Goal: Information Seeking & Learning: Learn about a topic

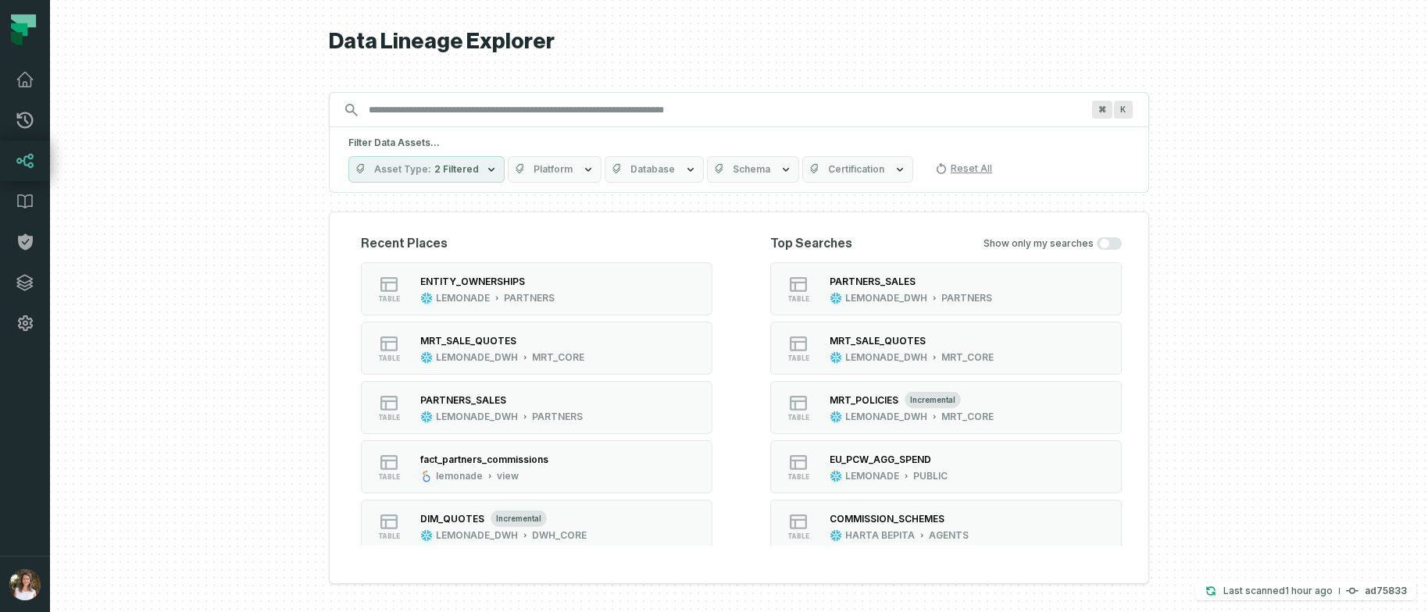
click at [419, 105] on input "Discovery Provider cmdk menu" at bounding box center [724, 110] width 731 height 25
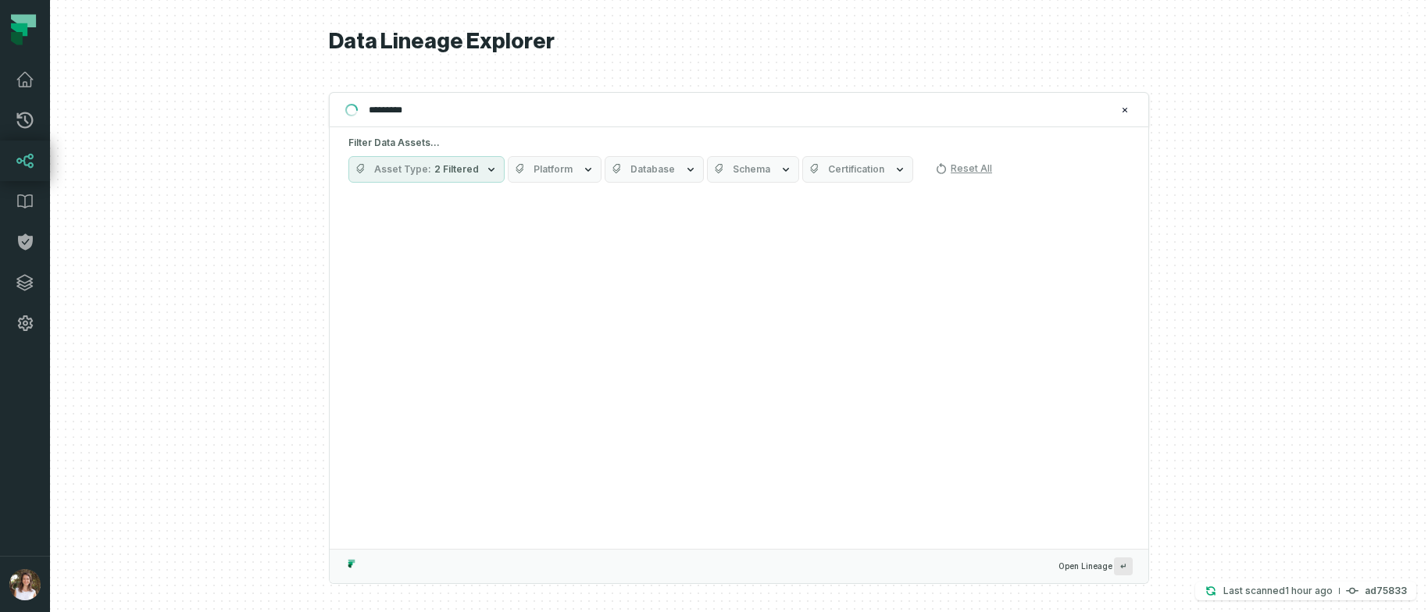
type input "*********"
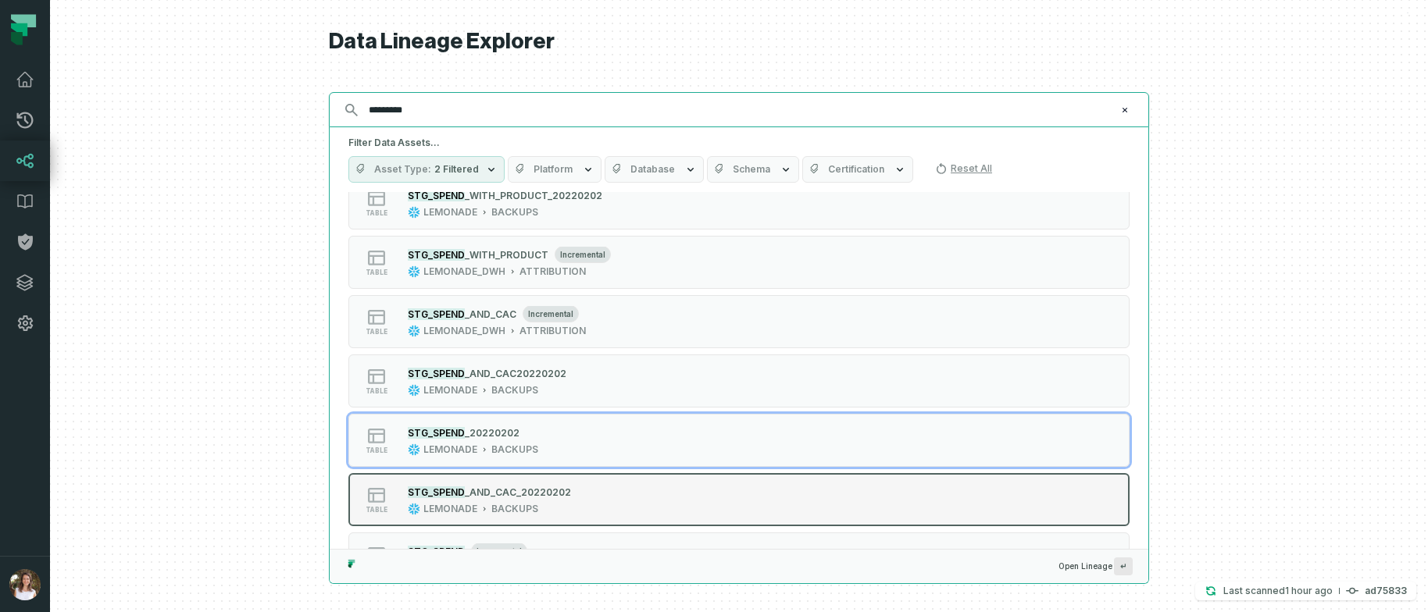
scroll to position [155, 0]
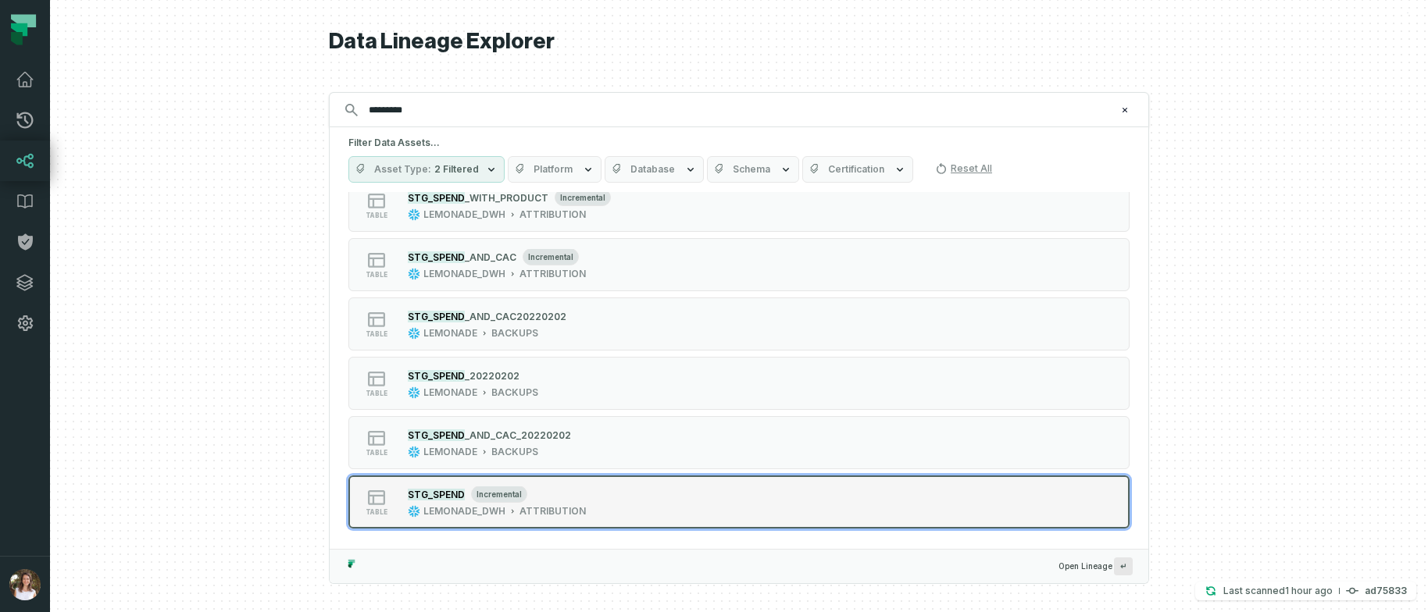
click at [634, 492] on div "table STG_SPEND incremental LEMONADE_DWH ATTRIBUTION" at bounding box center [547, 502] width 391 height 31
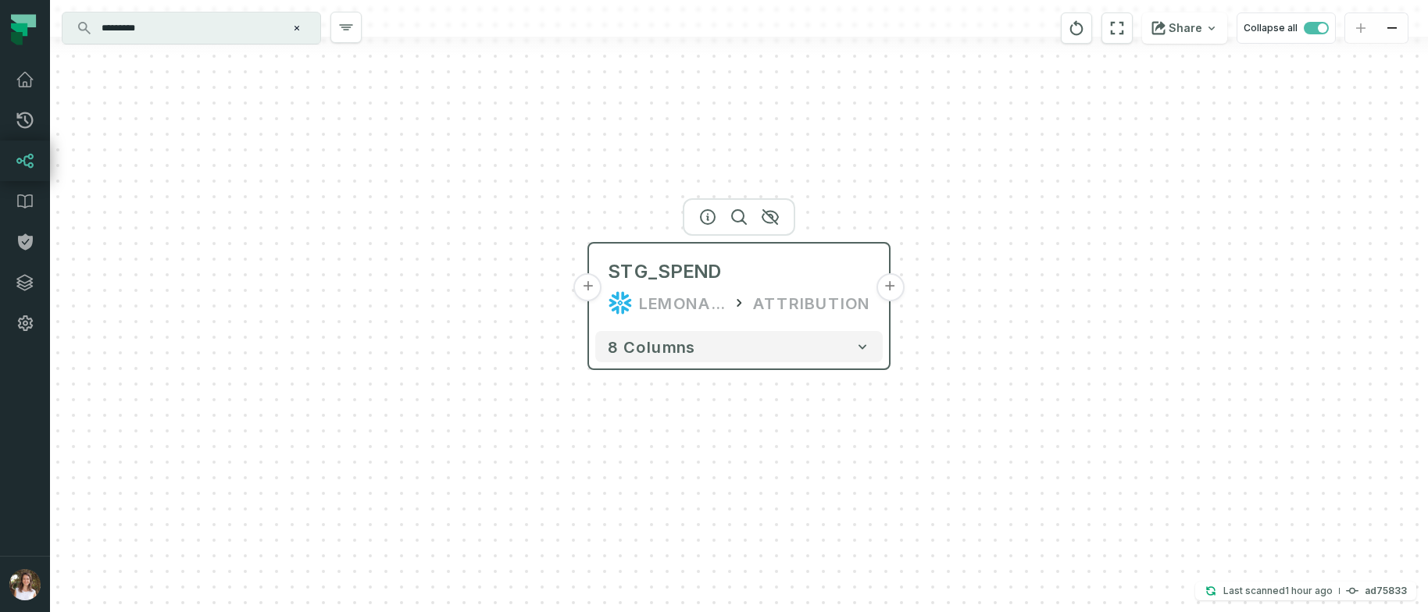
click at [893, 287] on button "+" at bounding box center [890, 287] width 28 height 28
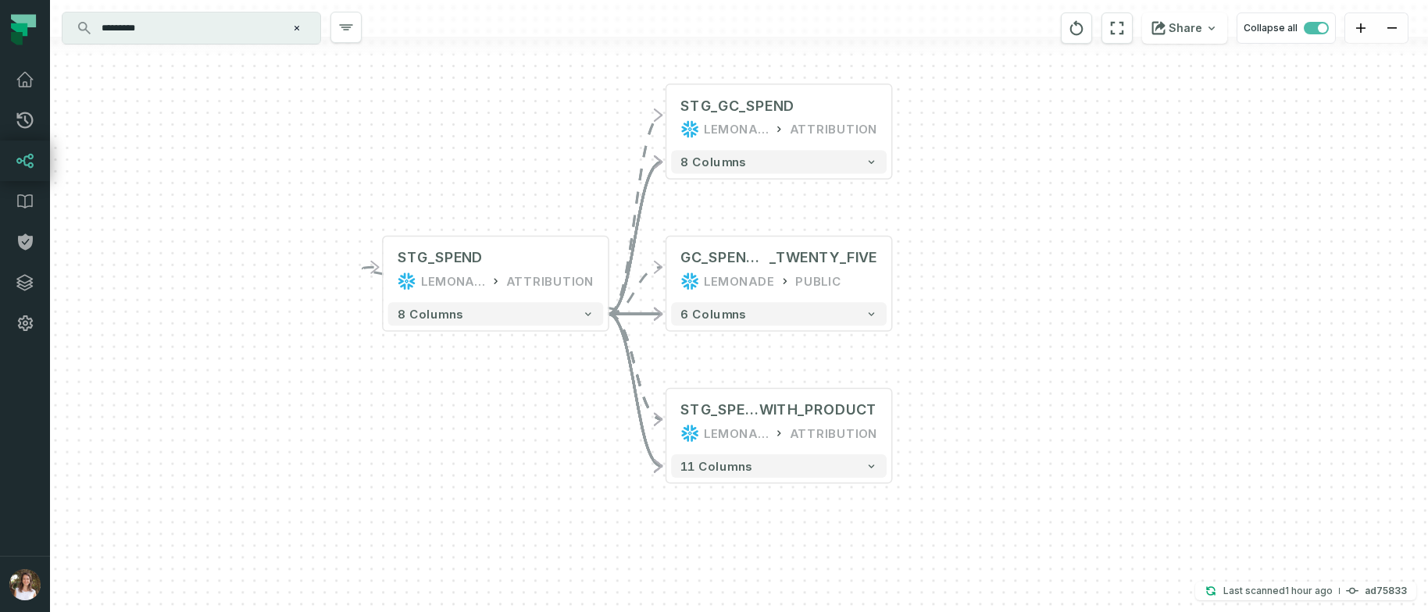
drag, startPoint x: 1050, startPoint y: 462, endPoint x: 1065, endPoint y: 362, distance: 101.1
click at [1065, 362] on div "+ STG_GC_SPEND LEMONADE_DWH ATTRIBUTION 8 columns + GC_SPEND_FIX_JAN _TWENTY_FI…" at bounding box center [739, 306] width 1378 height 612
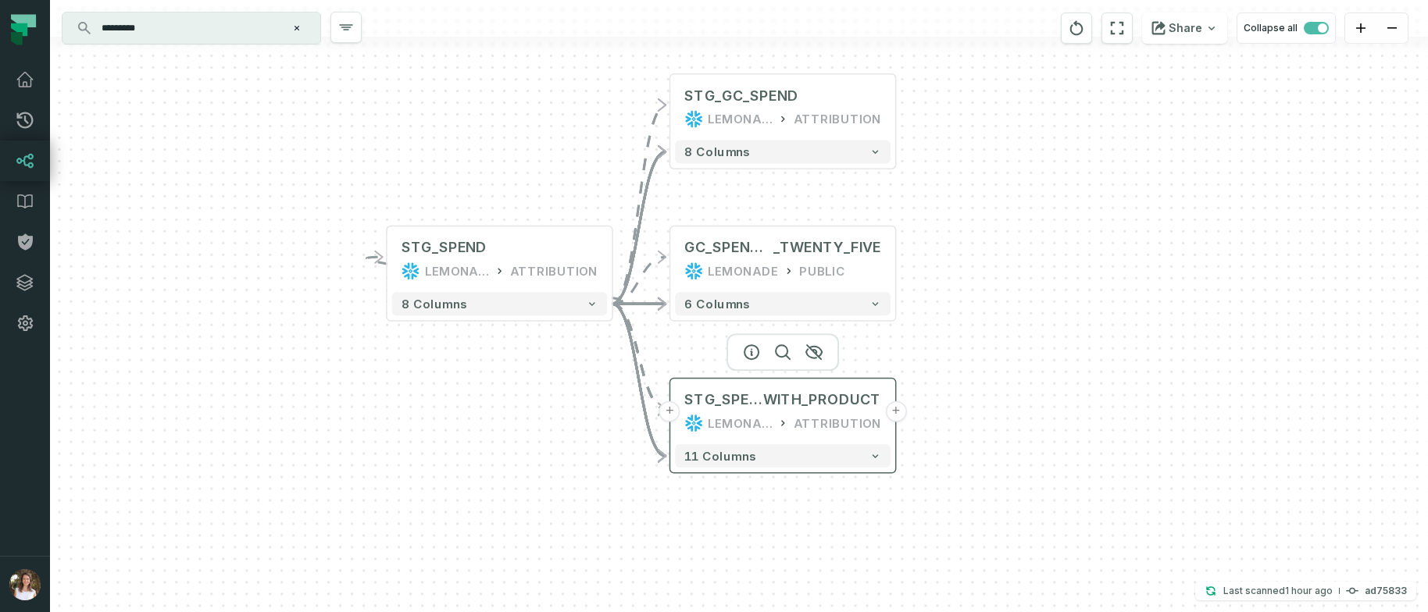
click at [892, 412] on button "+" at bounding box center [895, 412] width 21 height 21
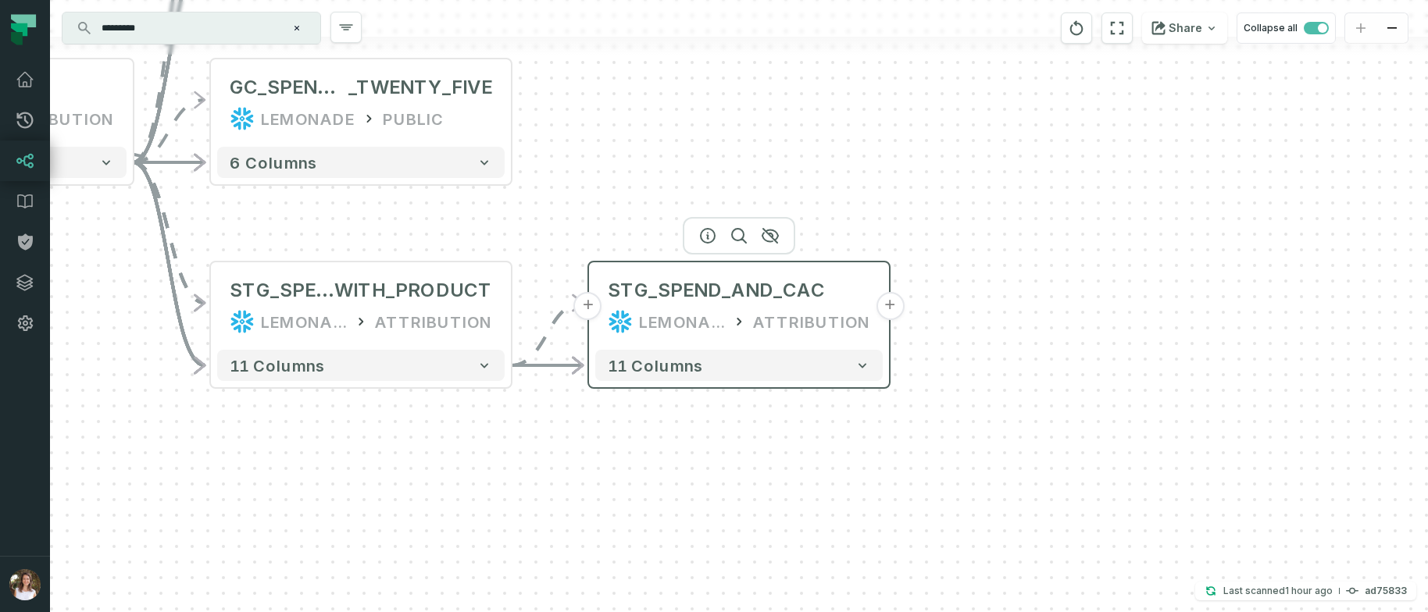
click at [886, 304] on button "+" at bounding box center [890, 306] width 28 height 28
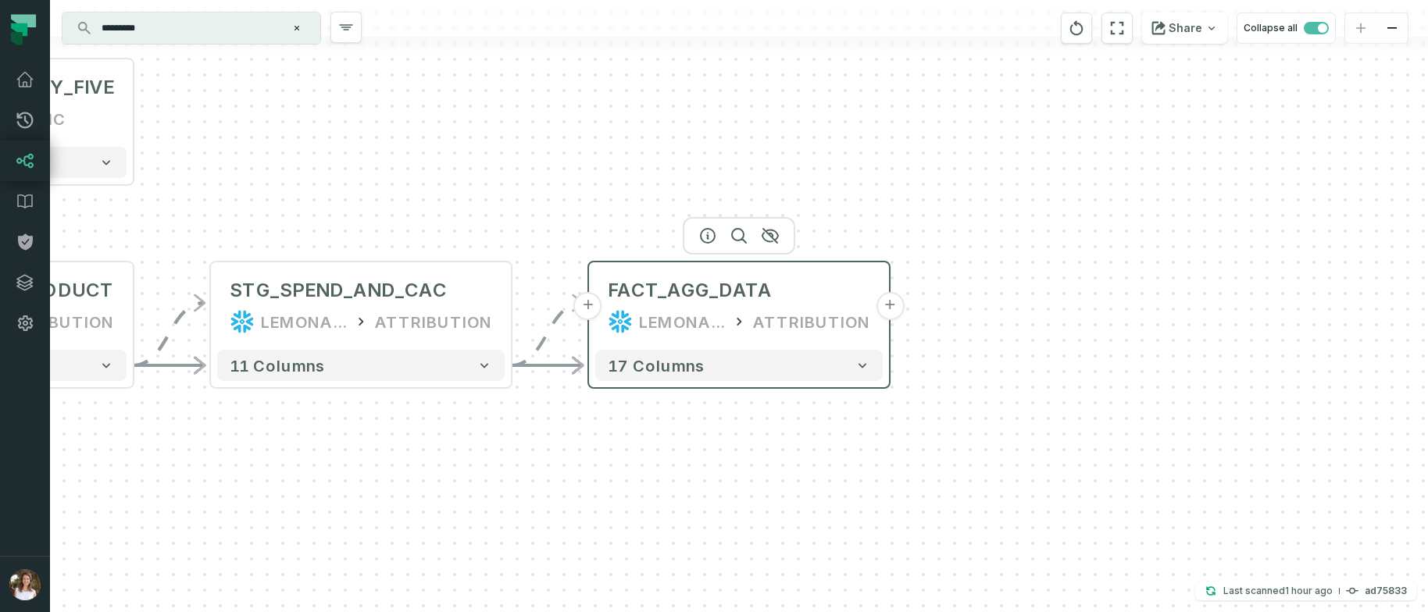
click at [585, 308] on button "+" at bounding box center [588, 306] width 28 height 28
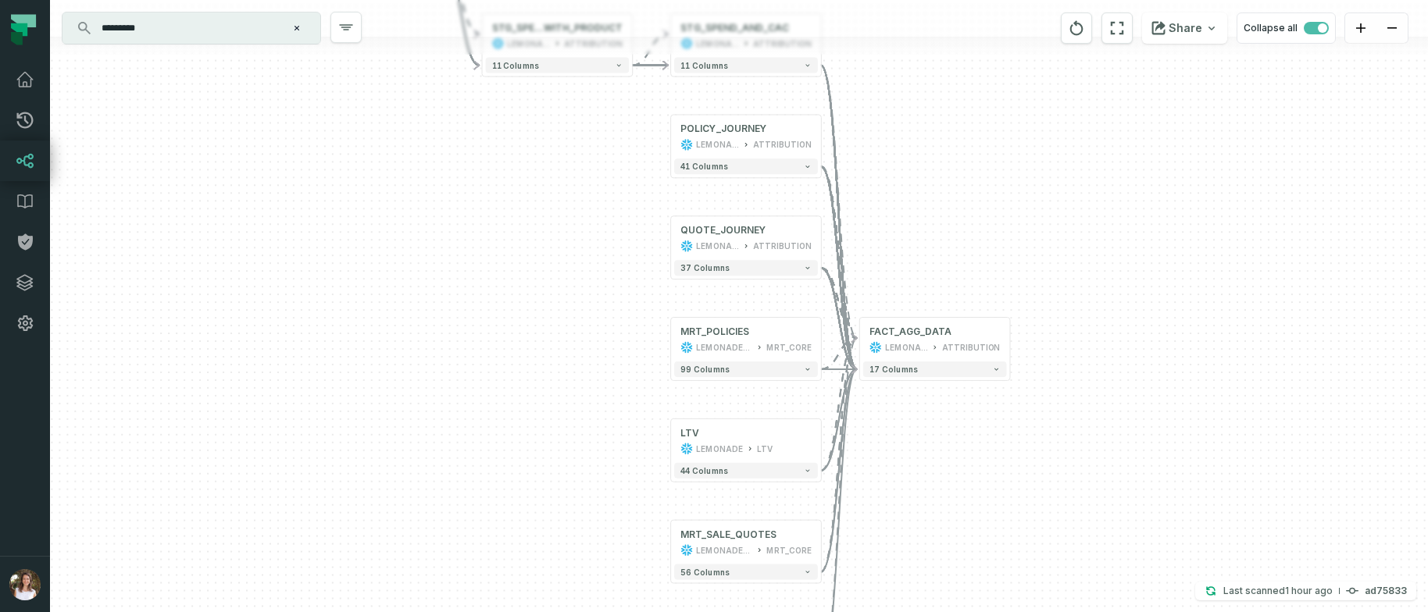
drag, startPoint x: 934, startPoint y: 448, endPoint x: 941, endPoint y: 487, distance: 38.9
click at [941, 487] on div "POLICY_JOURNEY LEMONADE ATTRIBUTION + 41 columns QUOTE_JOURNEY LEMONADE ATTRIBU…" at bounding box center [739, 306] width 1378 height 612
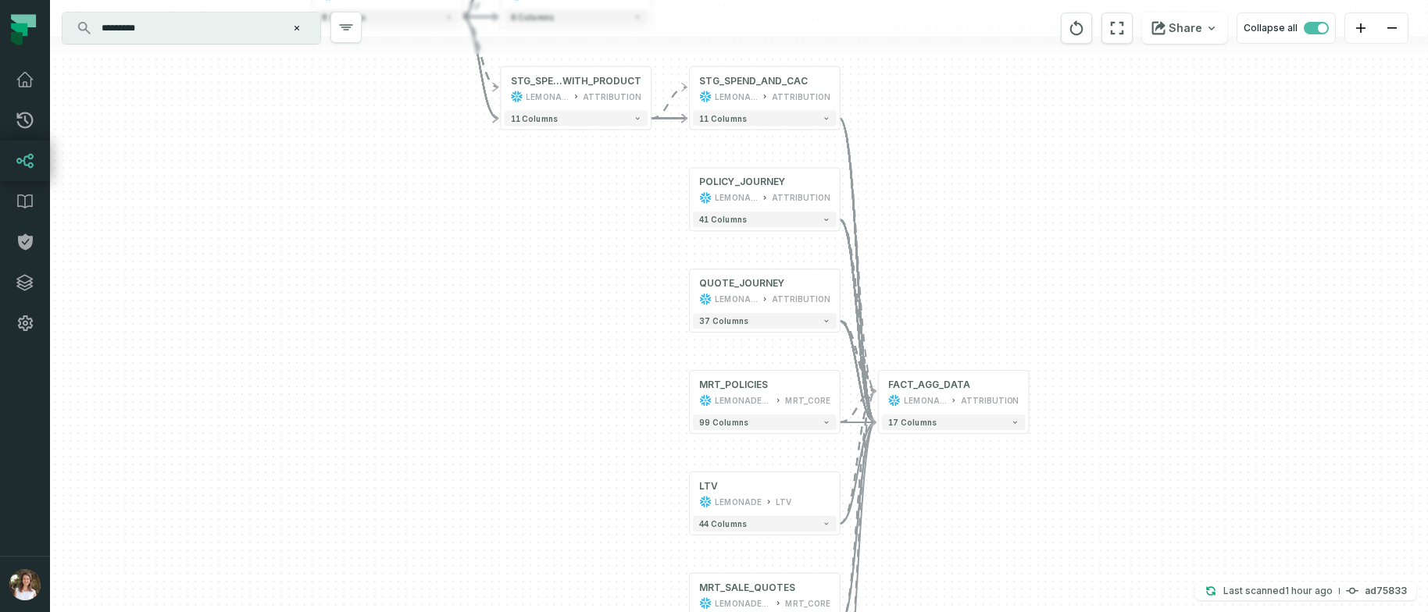
drag, startPoint x: 935, startPoint y: 455, endPoint x: 959, endPoint y: 514, distance: 63.4
click at [959, 514] on div "POLICY_JOURNEY LEMONADE ATTRIBUTION + 41 columns QUOTE_JOURNEY LEMONADE ATTRIBU…" at bounding box center [739, 306] width 1378 height 612
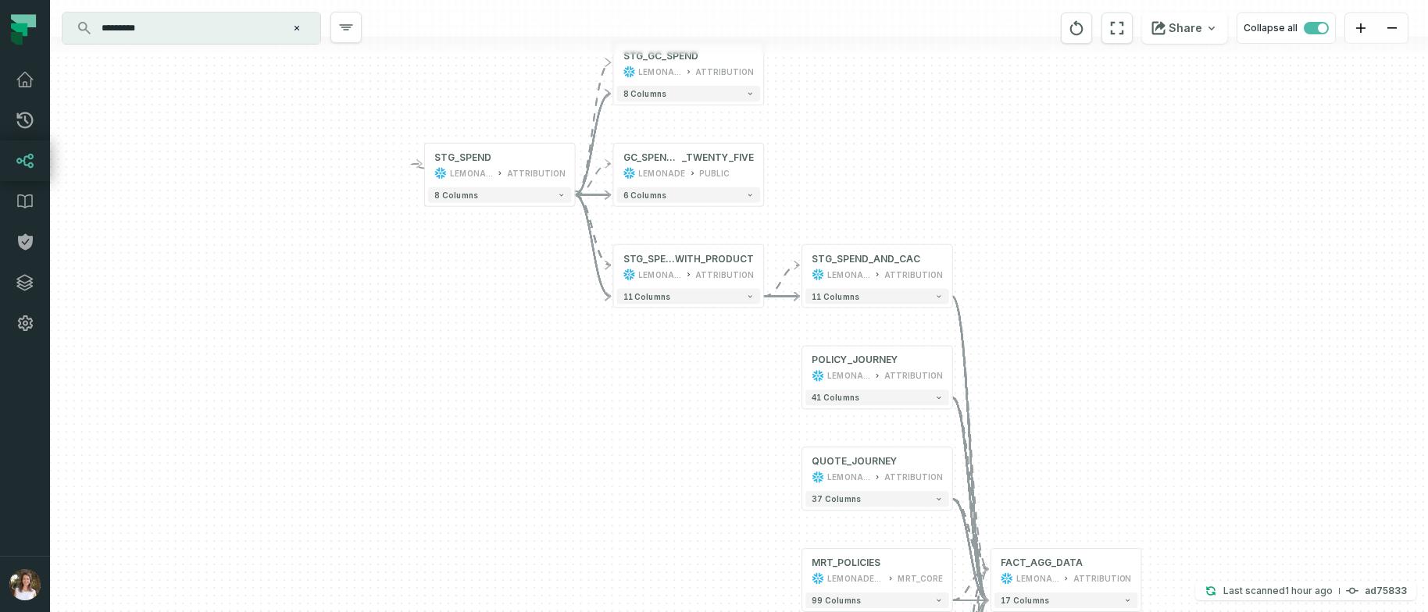
drag, startPoint x: 998, startPoint y: 277, endPoint x: 1093, endPoint y: 427, distance: 177.3
click at [1093, 427] on div "POLICY_JOURNEY LEMONADE ATTRIBUTION + 41 columns QUOTE_JOURNEY LEMONADE ATTRIBU…" at bounding box center [739, 306] width 1378 height 612
click at [426, 165] on button "+" at bounding box center [425, 167] width 14 height 14
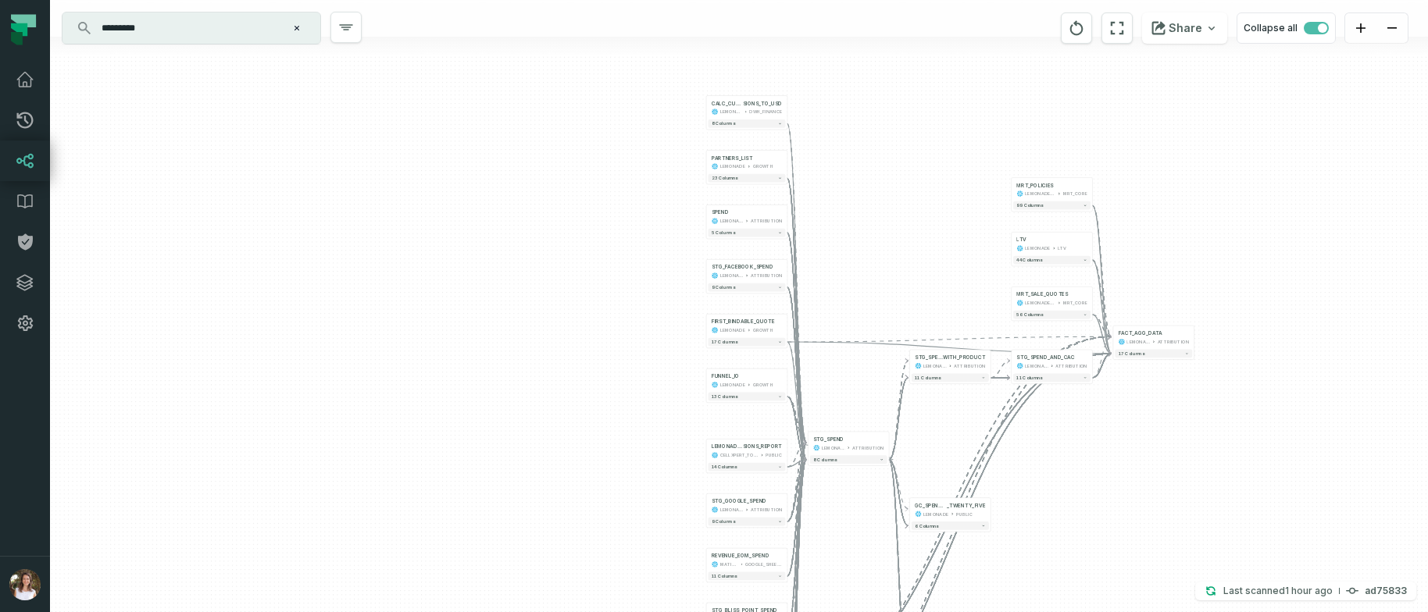
drag, startPoint x: 868, startPoint y: 131, endPoint x: 870, endPoint y: 212, distance: 80.5
click at [870, 212] on div "+ STG_BLISS_POINT_SPEND LEMONADE_DWH ATTRIBUTION - 9 columns REVENUE_EOM_SPEND …" at bounding box center [739, 306] width 1378 height 612
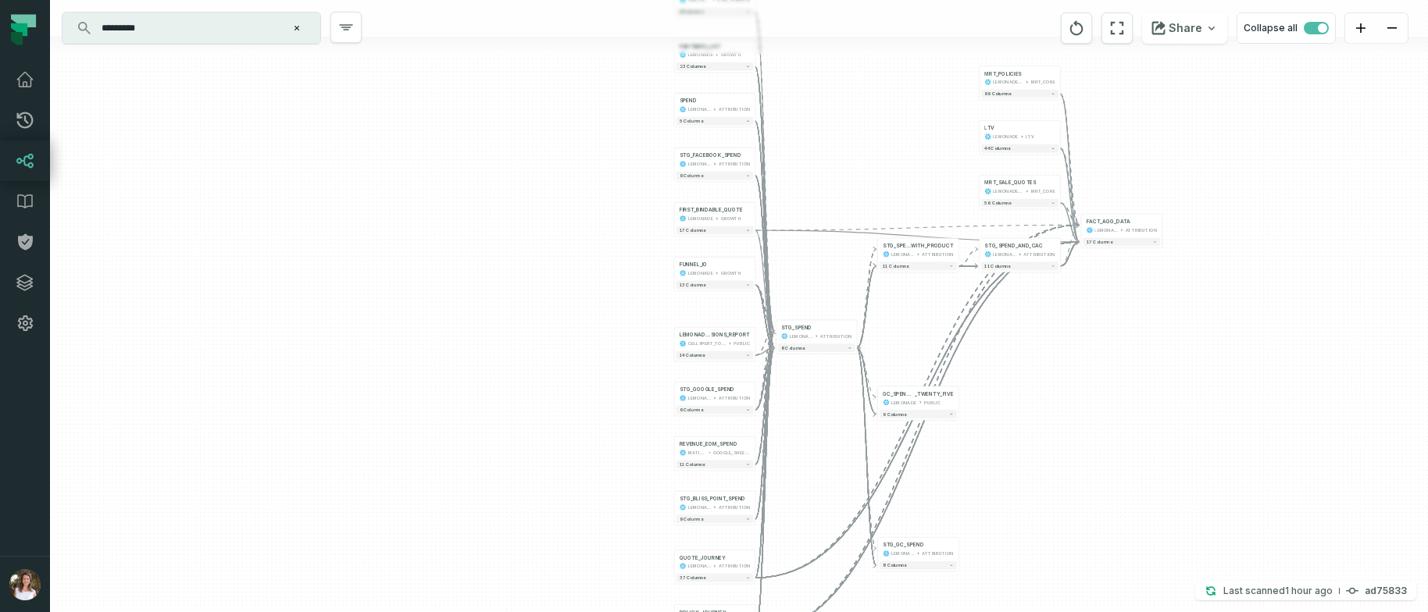
drag, startPoint x: 891, startPoint y: 278, endPoint x: 862, endPoint y: 173, distance: 108.6
click at [862, 173] on div "+ STG_BLISS_POINT_SPEND LEMONADE_DWH ATTRIBUTION - 9 columns REVENUE_EOM_SPEND …" at bounding box center [739, 306] width 1378 height 612
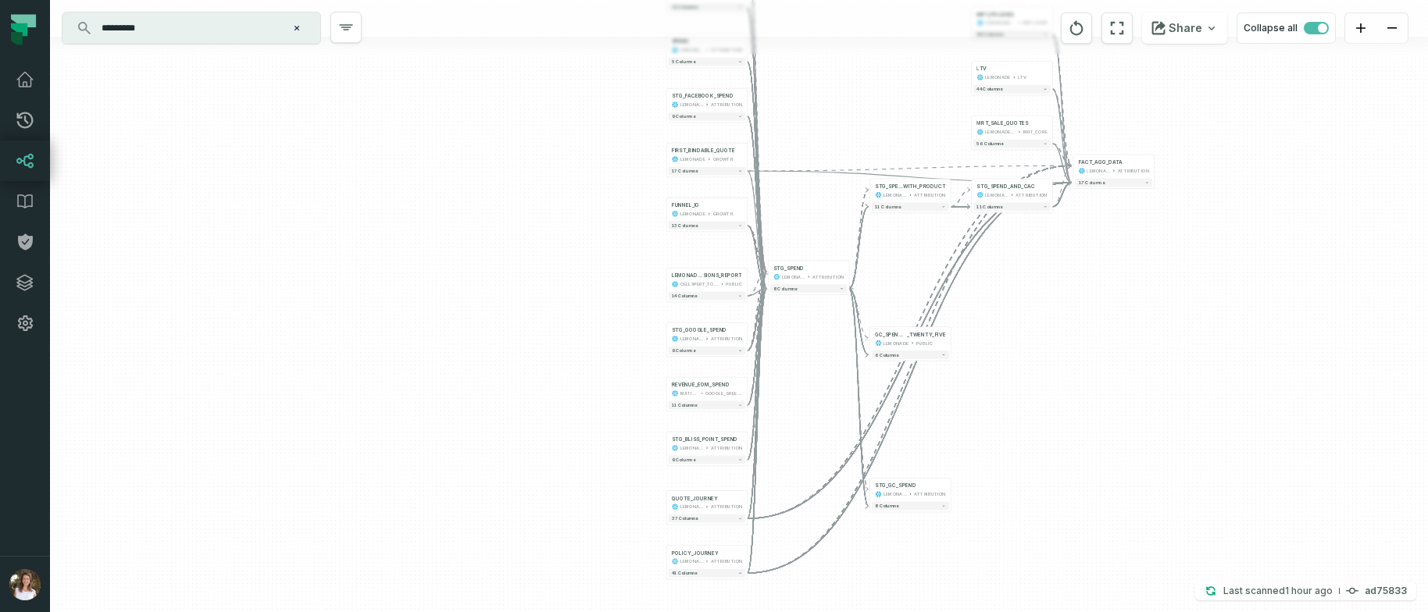
drag, startPoint x: 829, startPoint y: 281, endPoint x: 815, endPoint y: 178, distance: 104.1
click at [815, 178] on div "+ STG_BLISS_POINT_SPEND LEMONADE_DWH ATTRIBUTION - 9 columns REVENUE_EOM_SPEND …" at bounding box center [739, 306] width 1378 height 612
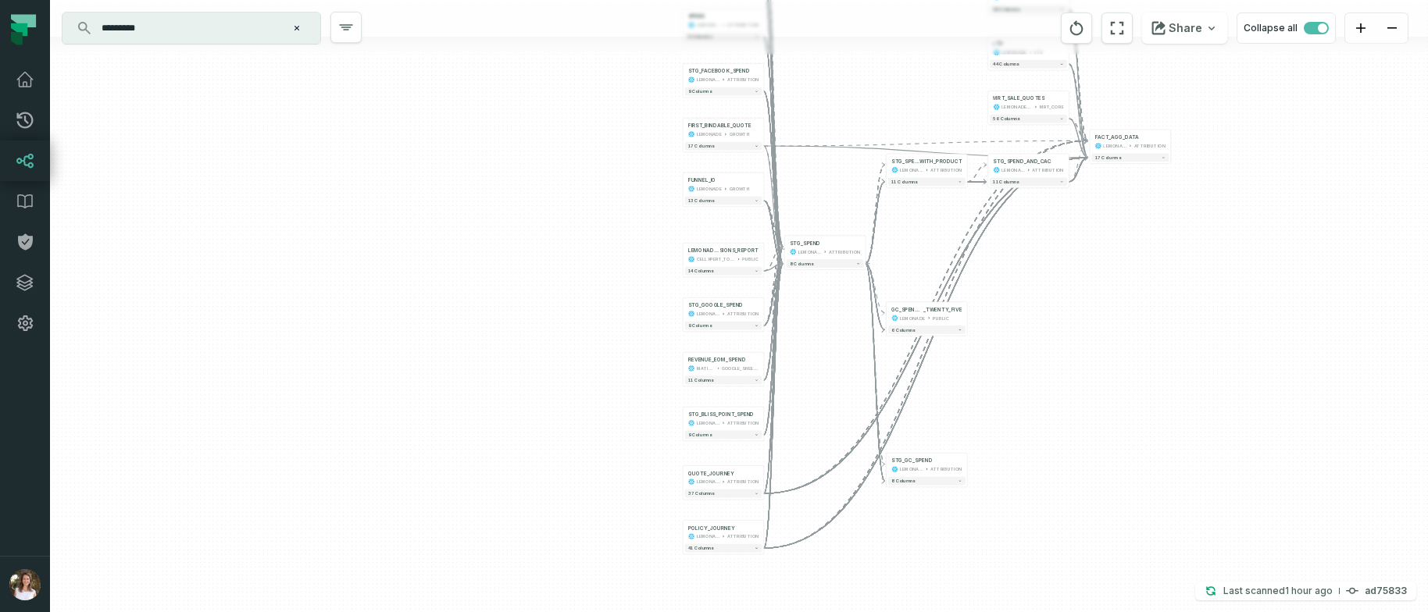
drag, startPoint x: 763, startPoint y: 375, endPoint x: 786, endPoint y: 394, distance: 29.4
click at [786, 394] on div "+ STG_BLISS_POINT_SPEND LEMONADE_DWH ATTRIBUTION - 9 columns REVENUE_EOM_SPEND …" at bounding box center [739, 306] width 1378 height 612
drag, startPoint x: 789, startPoint y: 445, endPoint x: 808, endPoint y: 377, distance: 71.3
click at [808, 377] on div "+ STG_BLISS_POINT_SPEND LEMONADE_DWH ATTRIBUTION - 9 columns REVENUE_EOM_SPEND …" at bounding box center [739, 306] width 1378 height 612
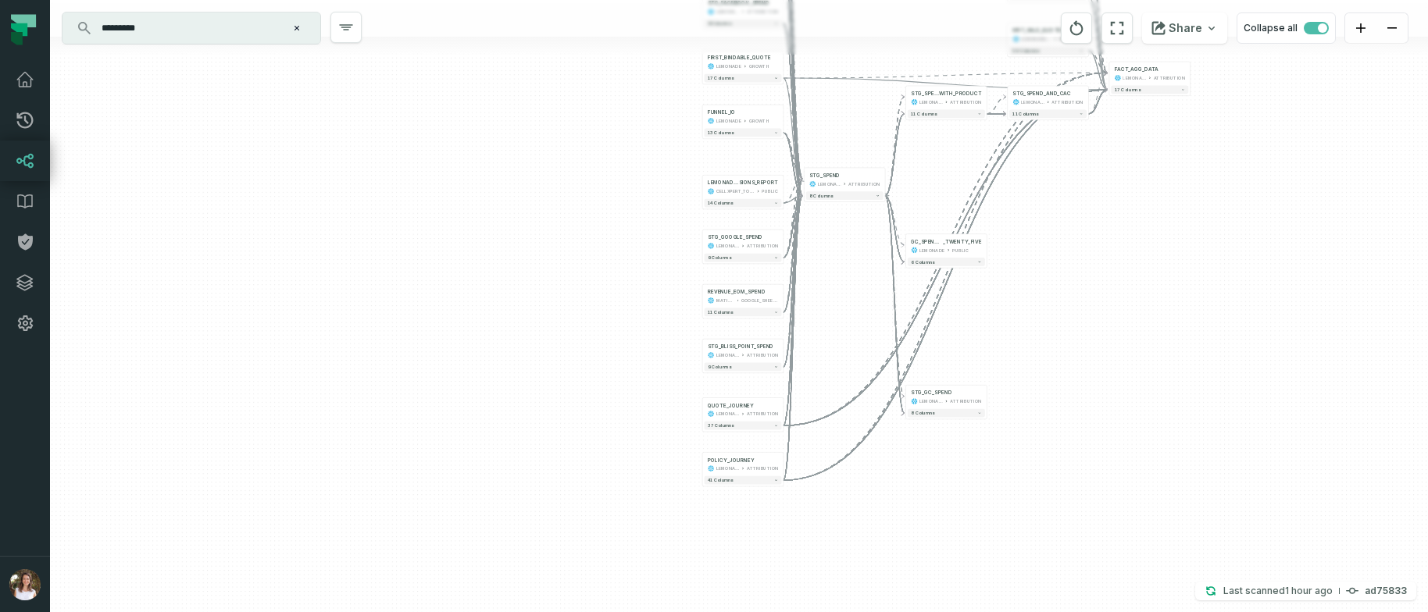
drag, startPoint x: 810, startPoint y: 305, endPoint x: 817, endPoint y: 336, distance: 32.0
click at [817, 336] on div "+ STG_BLISS_POINT_SPEND LEMONADE_DWH ATTRIBUTION - 9 columns REVENUE_EOM_SPEND …" at bounding box center [739, 306] width 1378 height 612
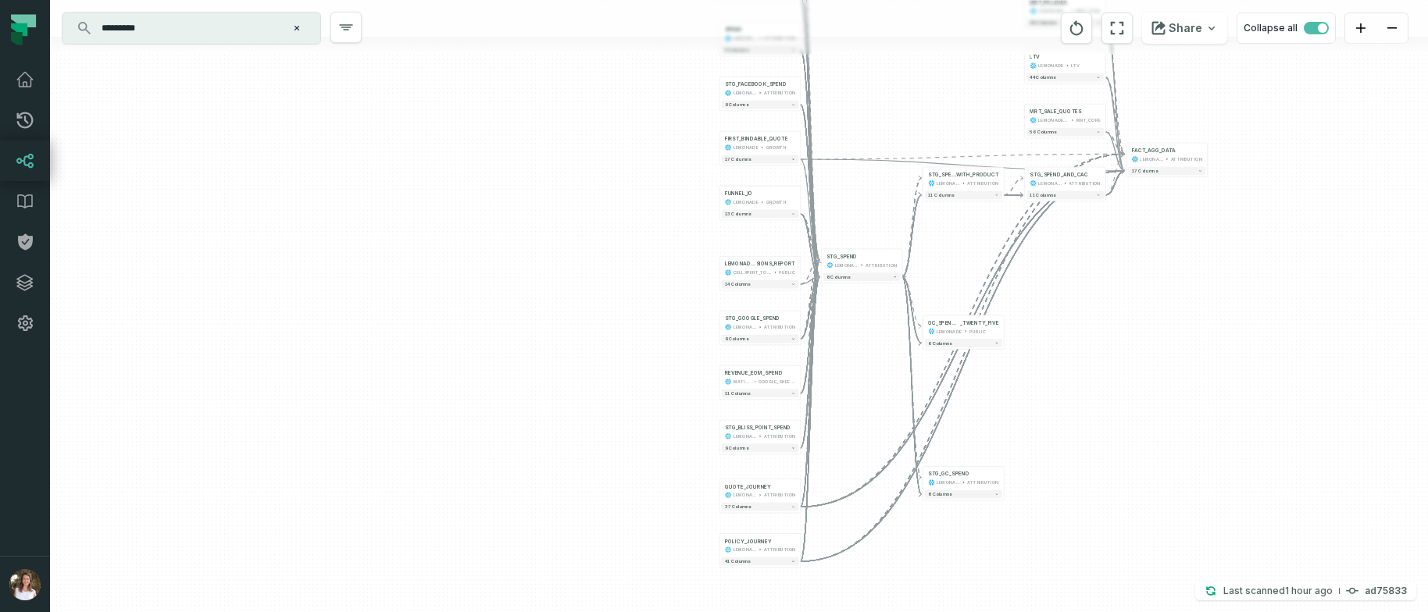
drag, startPoint x: 820, startPoint y: 284, endPoint x: 830, endPoint y: 334, distance: 51.8
click at [830, 334] on div "+ STG_BLISS_POINT_SPEND LEMONADE_DWH ATTRIBUTION - 9 columns REVENUE_EOM_SPEND …" at bounding box center [739, 306] width 1378 height 612
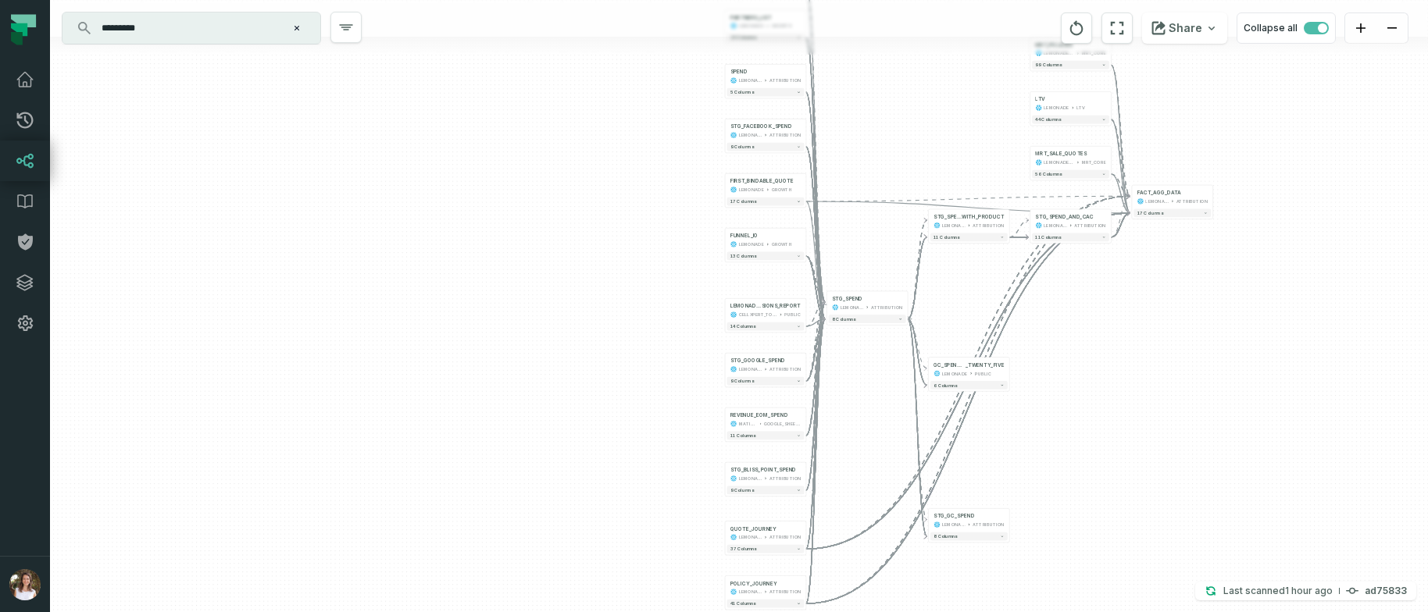
drag, startPoint x: 834, startPoint y: 298, endPoint x: 841, endPoint y: 345, distance: 47.3
click at [841, 345] on div "+ STG_BLISS_POINT_SPEND LEMONADE_DWH ATTRIBUTION - 9 columns REVENUE_EOM_SPEND …" at bounding box center [739, 306] width 1378 height 612
click at [755, 313] on span "LEMONADE_COMMIS" at bounding box center [746, 312] width 31 height 7
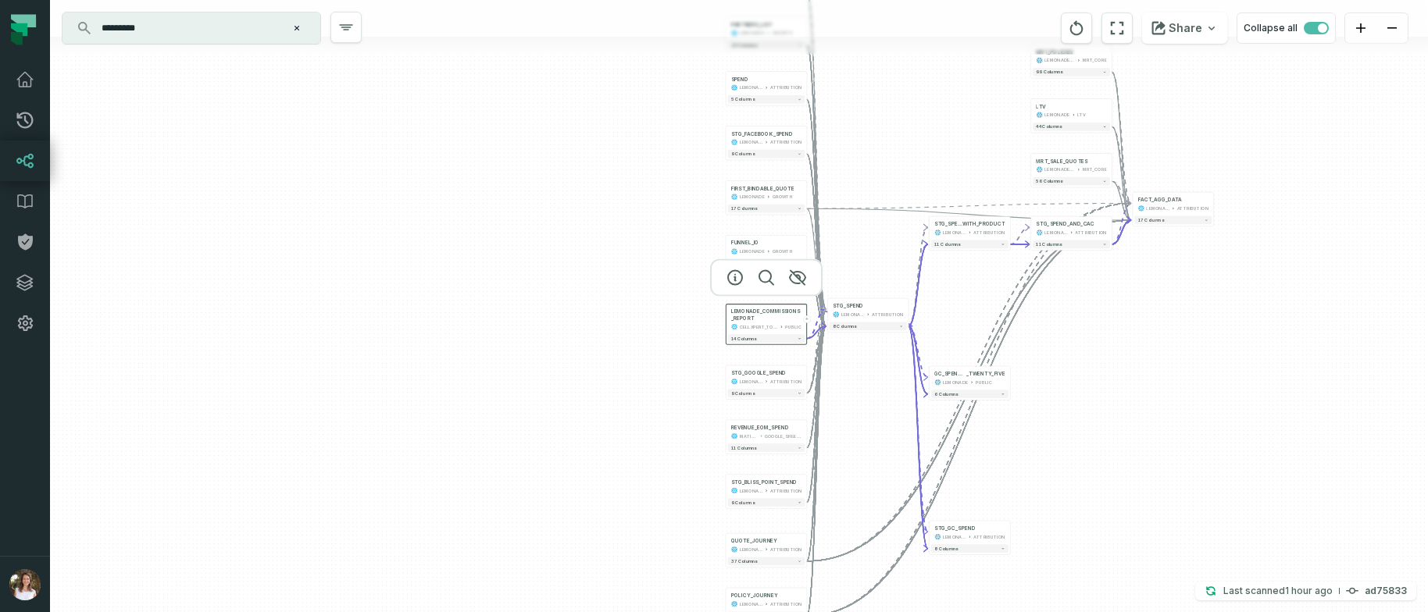
click at [869, 268] on div "+ STG_BLISS_POINT_SPEND LEMONADE_DWH ATTRIBUTION - 9 columns REVENUE_EOM_SPEND …" at bounding box center [739, 306] width 1378 height 612
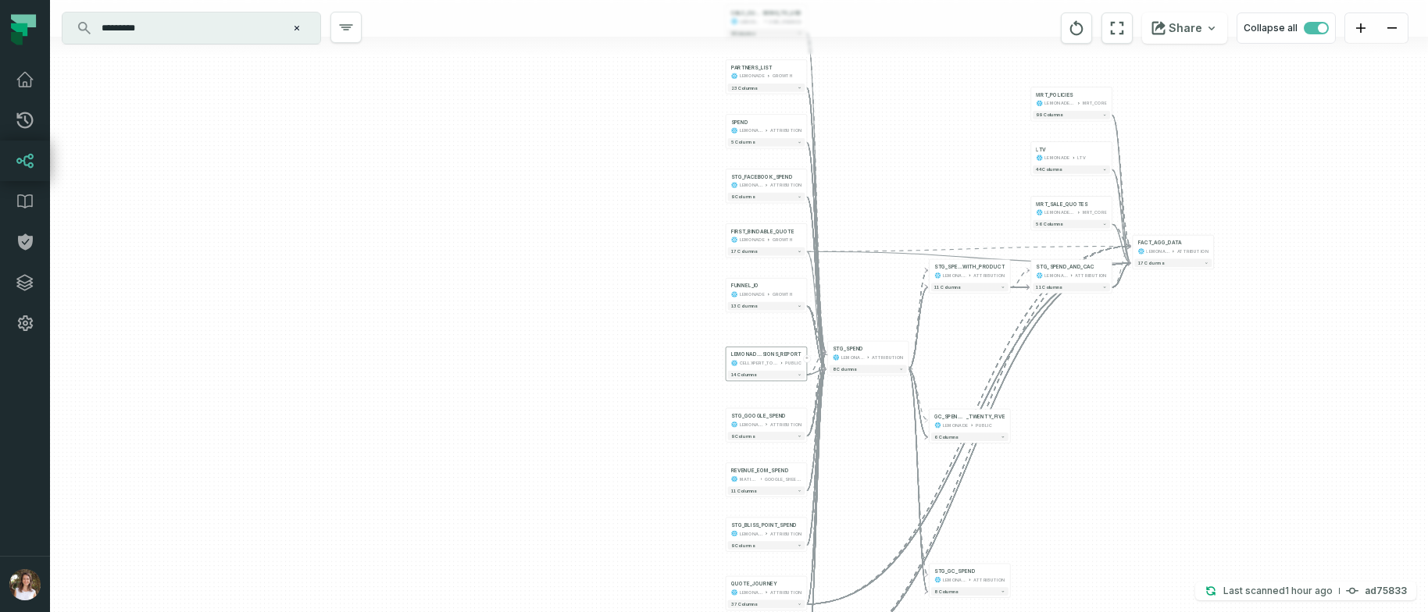
drag, startPoint x: 880, startPoint y: 137, endPoint x: 881, endPoint y: 177, distance: 39.9
click at [881, 177] on div "+ STG_BLISS_POINT_SPEND LEMONADE_DWH ATTRIBUTION - 9 columns REVENUE_EOM_SPEND …" at bounding box center [739, 306] width 1378 height 612
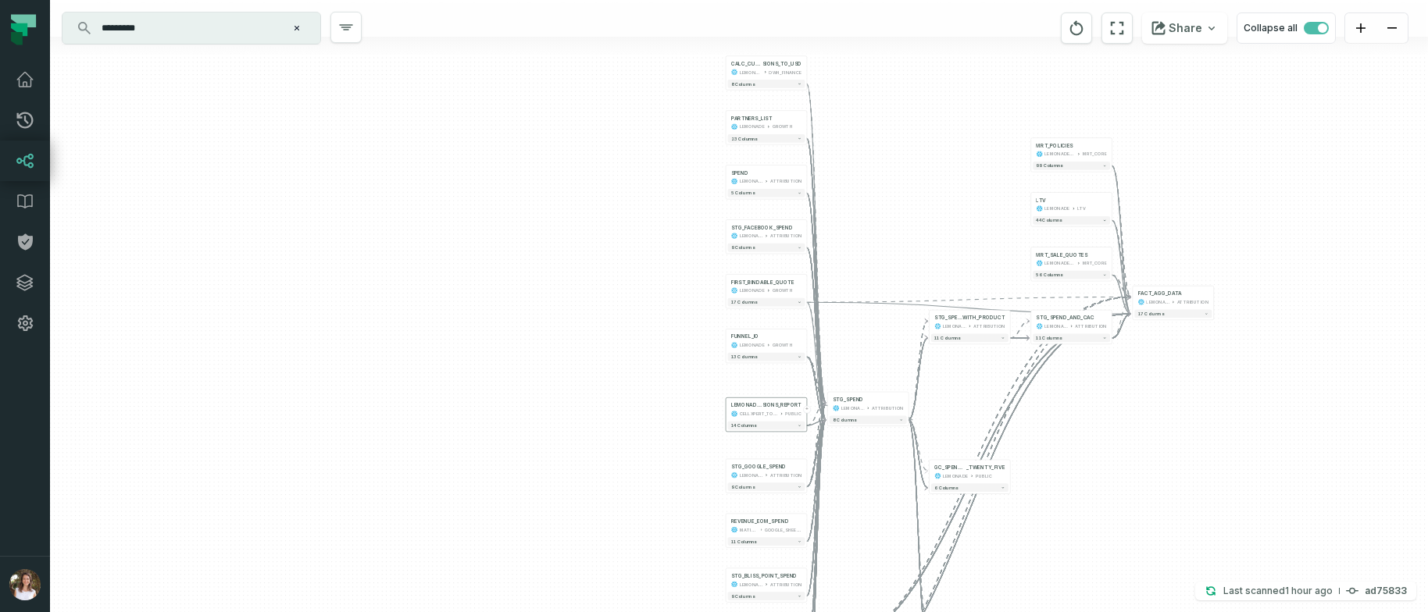
drag, startPoint x: 871, startPoint y: 176, endPoint x: 871, endPoint y: 227, distance: 50.8
click at [871, 227] on div "+ STG_BLISS_POINT_SPEND LEMONADE_DWH ATTRIBUTION - 9 columns REVENUE_EOM_SPEND …" at bounding box center [739, 306] width 1378 height 612
click at [829, 406] on button "-" at bounding box center [827, 405] width 8 height 8
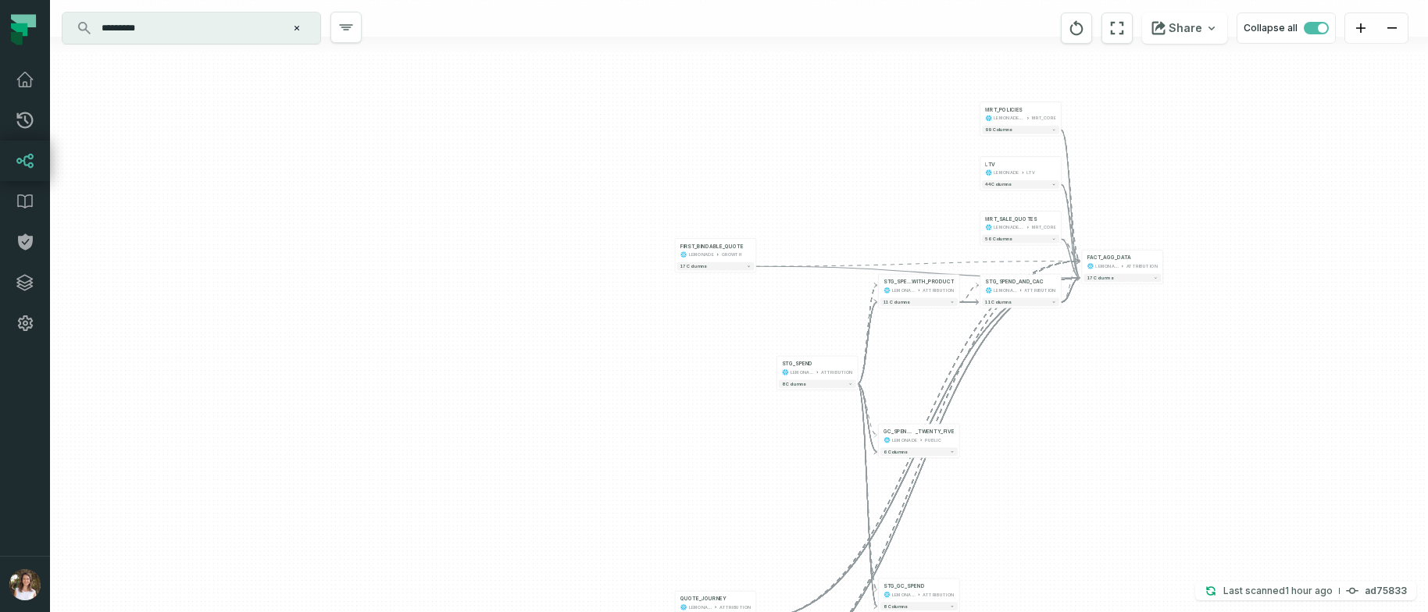
drag, startPoint x: 930, startPoint y: 415, endPoint x: 864, endPoint y: 361, distance: 85.5
click at [865, 361] on div "POLICY_JOURNEY LEMONADE ATTRIBUTION + 41 columns QUOTE_JOURNEY LEMONADE ATTRIBU…" at bounding box center [739, 306] width 1378 height 612
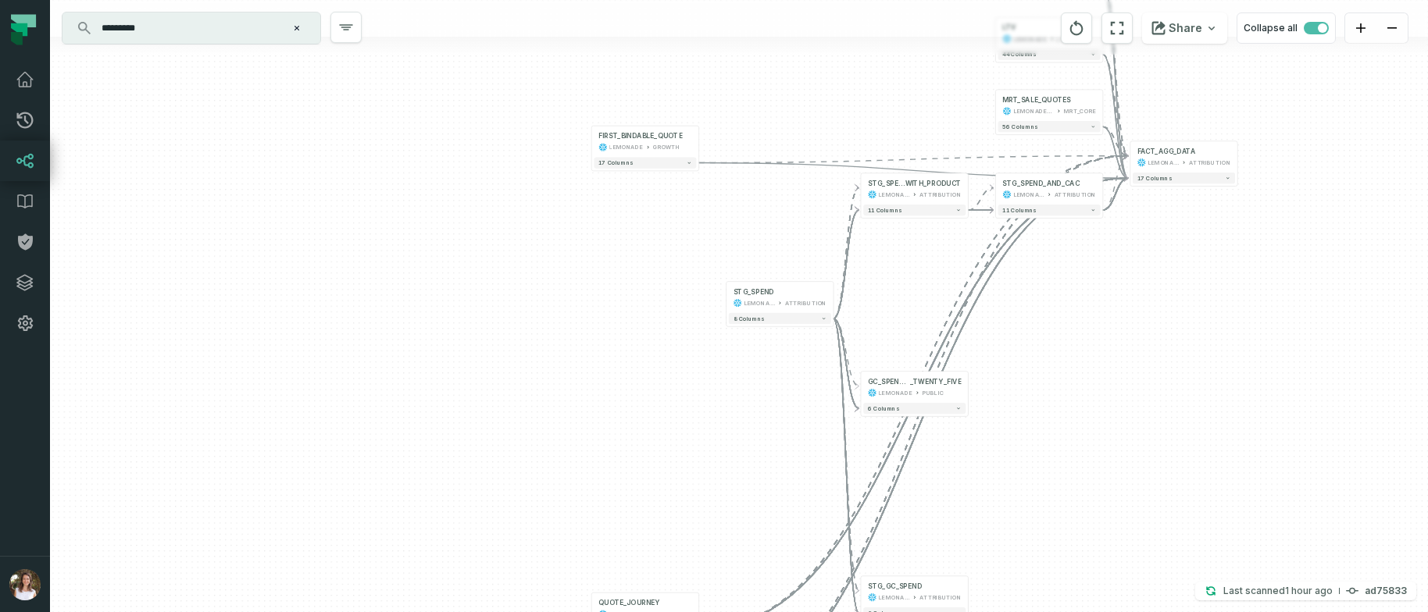
drag, startPoint x: 1086, startPoint y: 479, endPoint x: 1085, endPoint y: 438, distance: 40.6
click at [1085, 438] on div "POLICY_JOURNEY LEMONADE ATTRIBUTION + 41 columns QUOTE_JOURNEY LEMONADE ATTRIBU…" at bounding box center [739, 306] width 1378 height 612
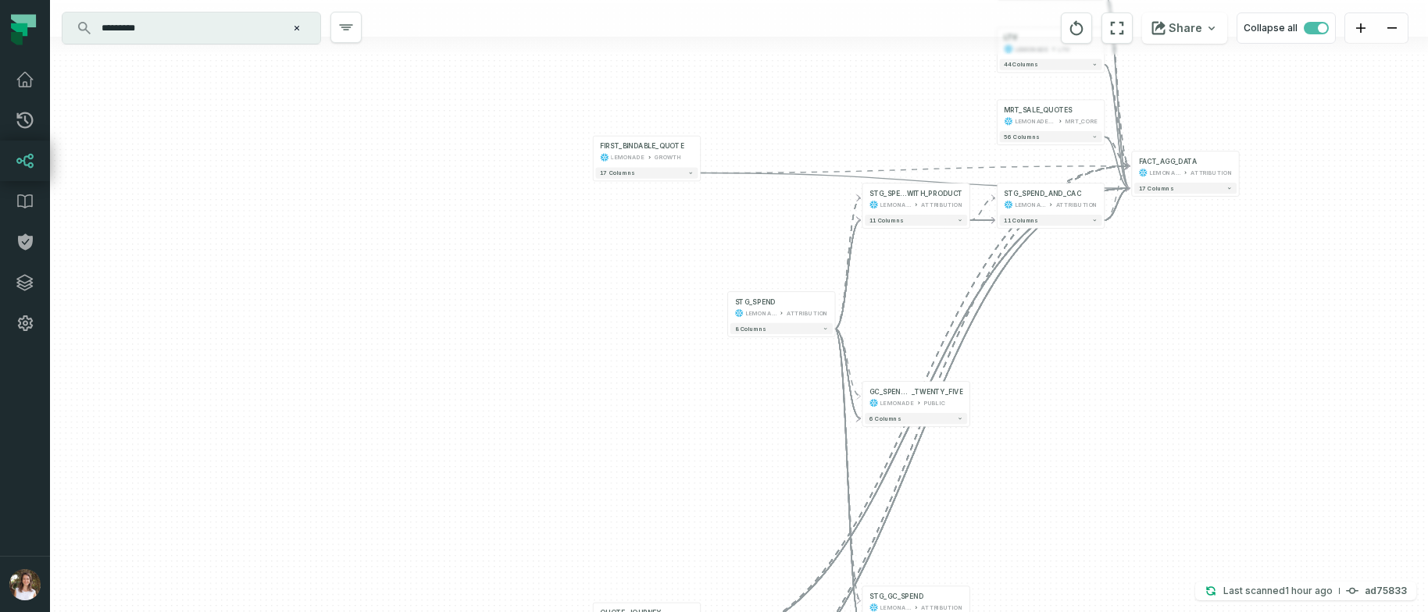
drag, startPoint x: 1005, startPoint y: 530, endPoint x: 999, endPoint y: 473, distance: 57.4
click at [999, 473] on div "POLICY_JOURNEY LEMONADE ATTRIBUTION + 41 columns QUOTE_JOURNEY LEMONADE ATTRIBU…" at bounding box center [739, 306] width 1378 height 612
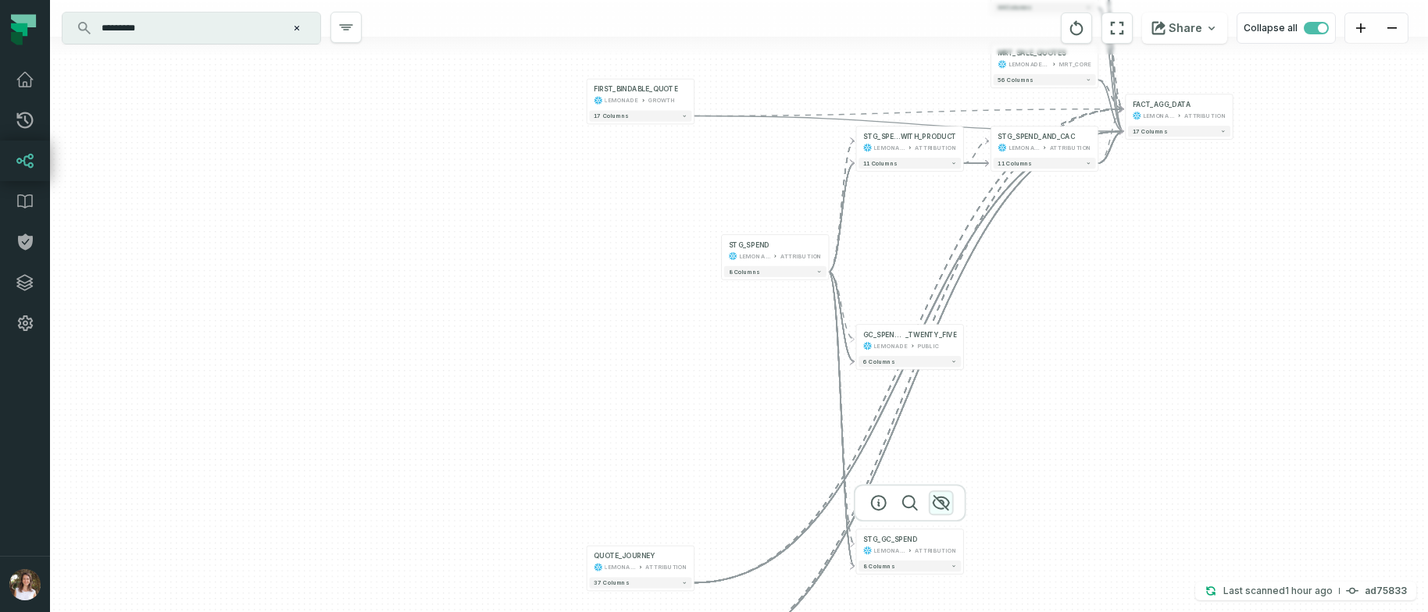
click at [943, 506] on icon "button" at bounding box center [941, 503] width 19 height 19
click at [937, 295] on icon "button" at bounding box center [941, 298] width 19 height 19
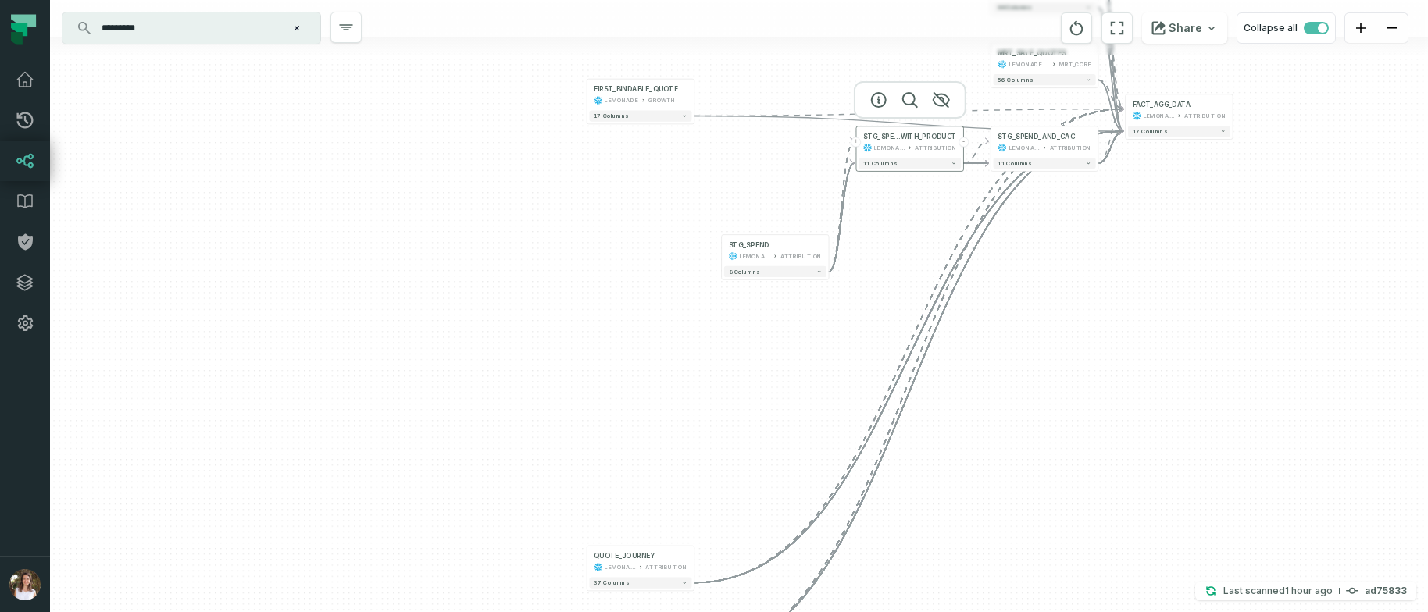
click at [856, 144] on button "+" at bounding box center [857, 142] width 10 height 10
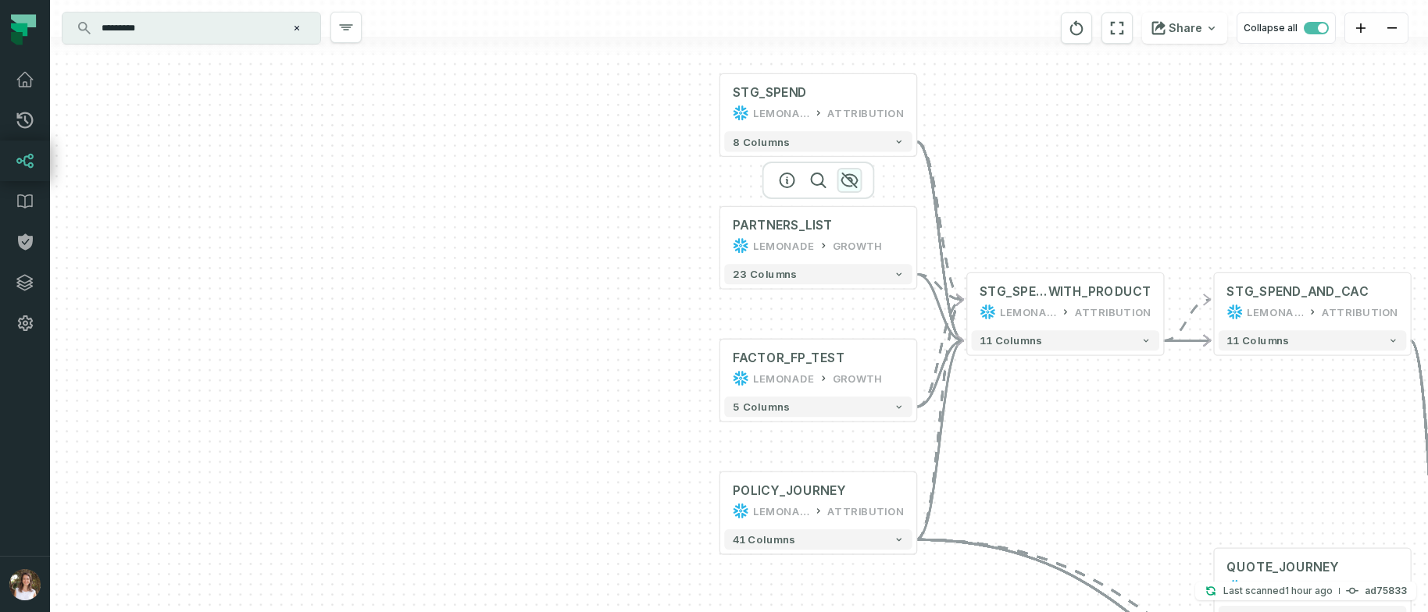
click at [849, 181] on icon "button" at bounding box center [849, 180] width 16 height 14
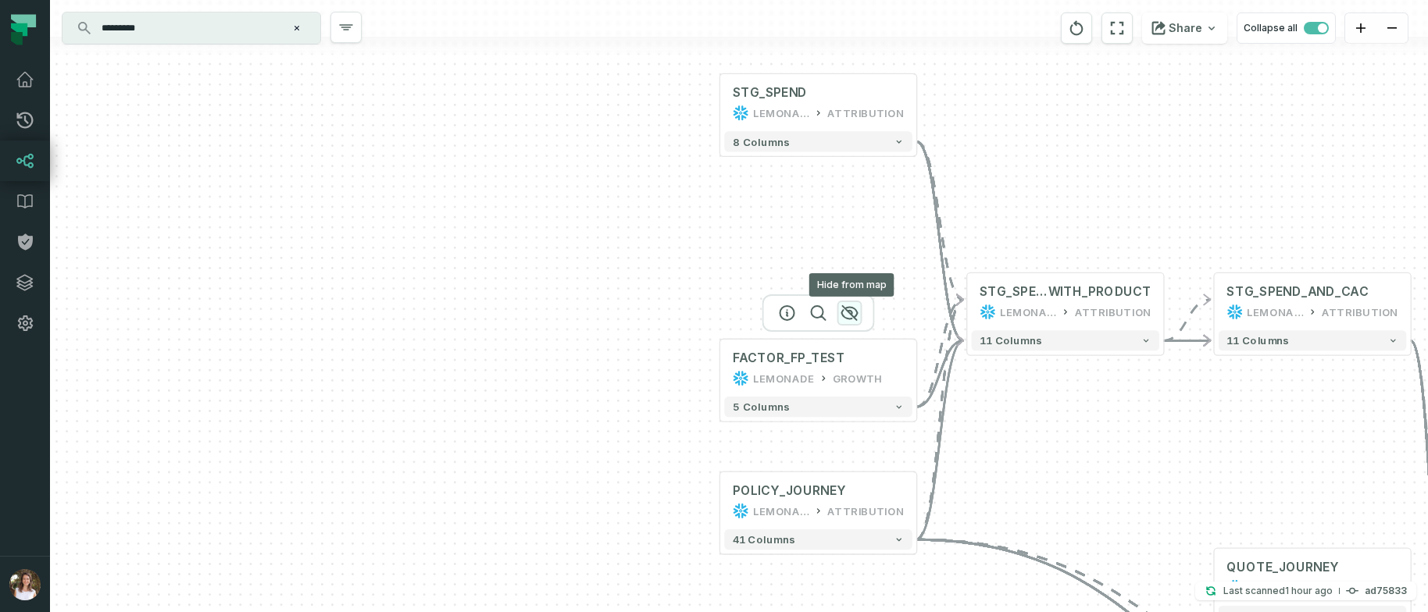
click at [845, 314] on icon "button" at bounding box center [850, 313] width 19 height 19
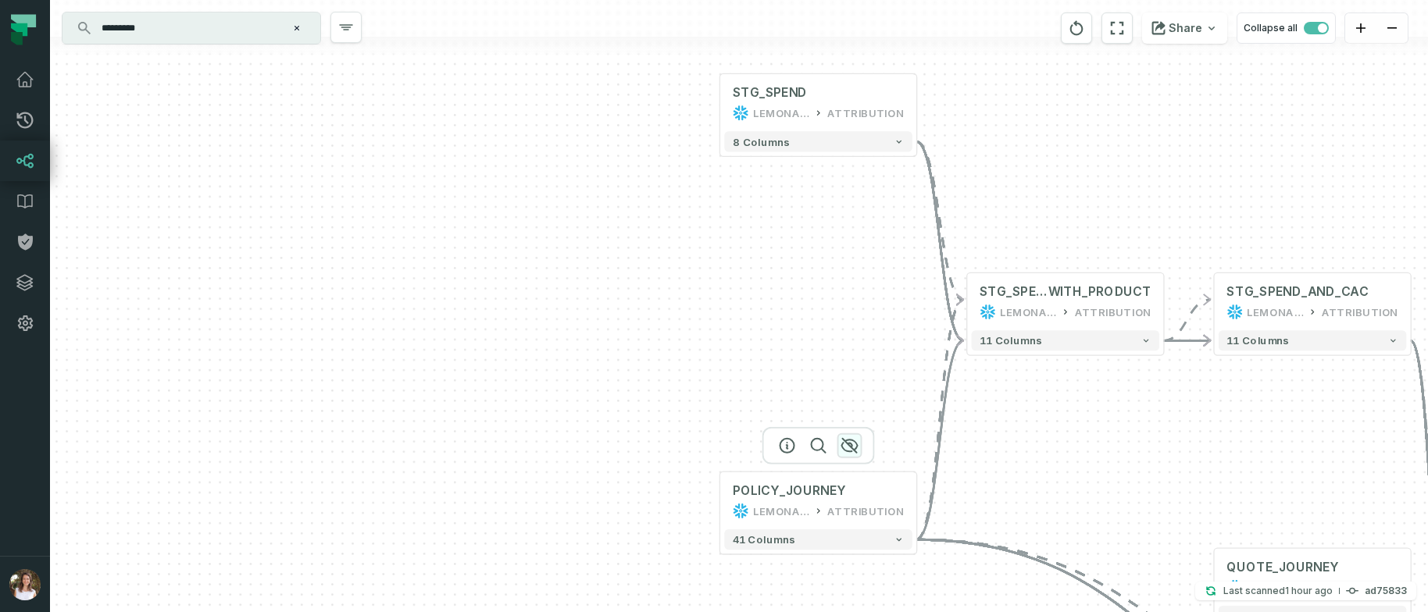
click at [847, 441] on icon "button" at bounding box center [849, 446] width 16 height 14
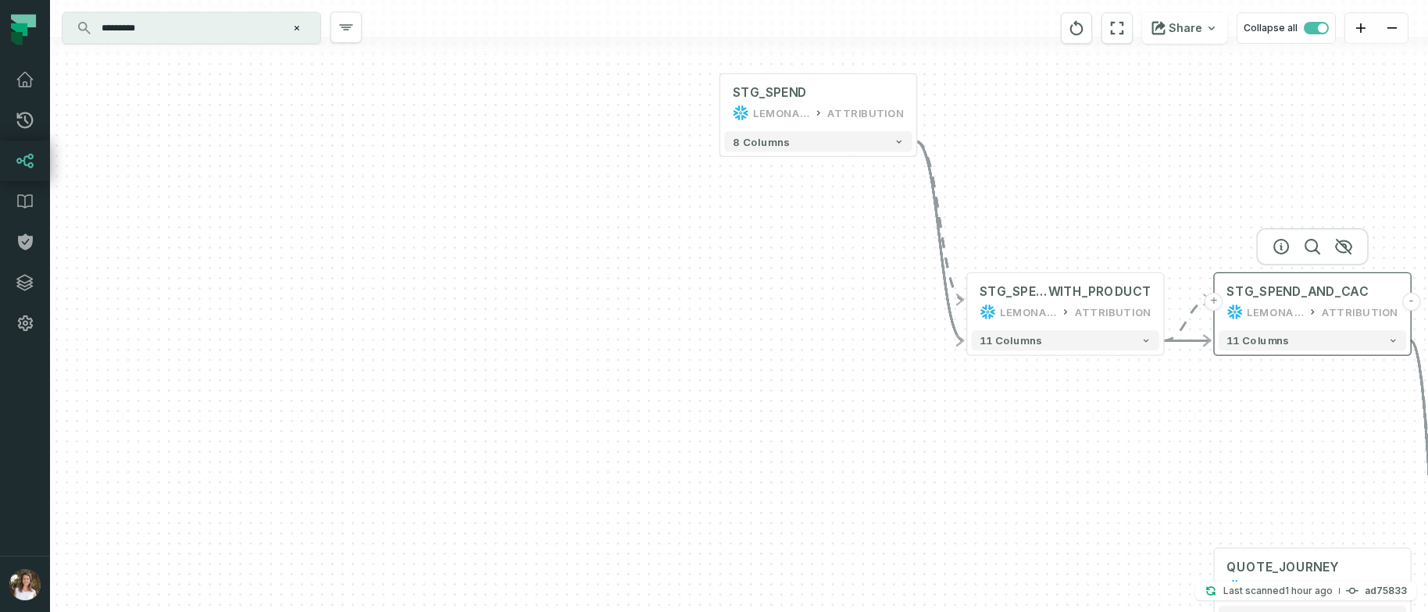
click at [1214, 302] on button "+" at bounding box center [1214, 302] width 19 height 19
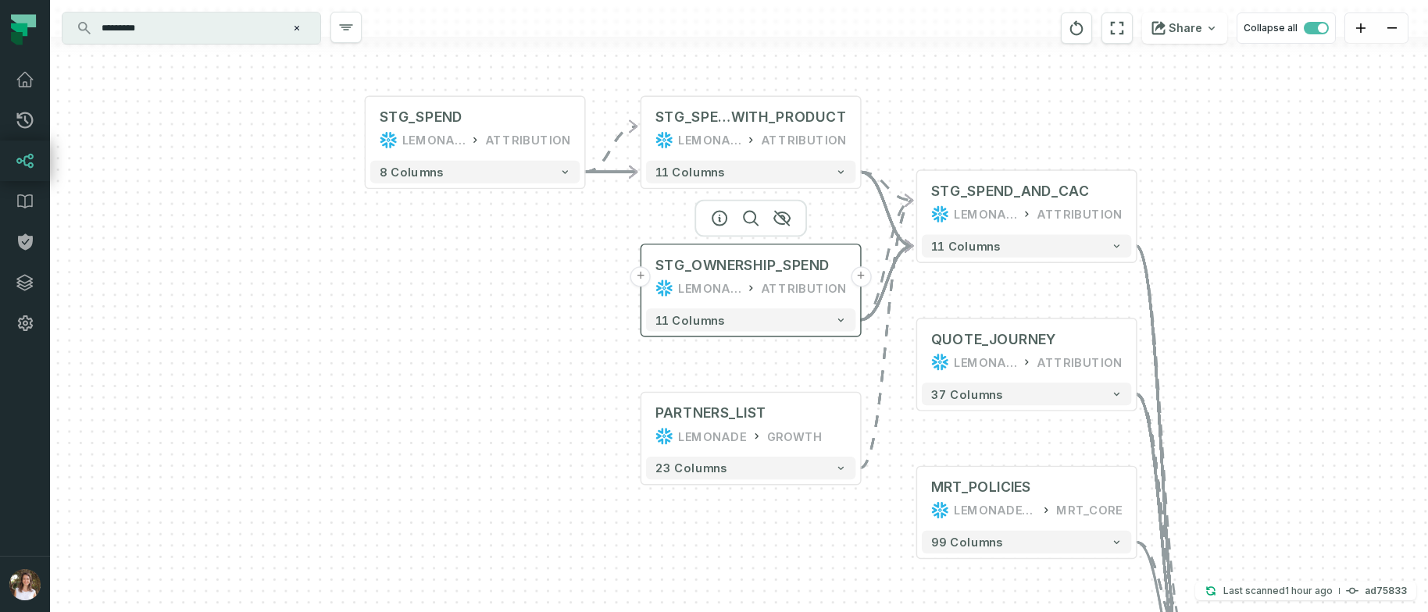
click at [645, 280] on button "+" at bounding box center [640, 276] width 20 height 20
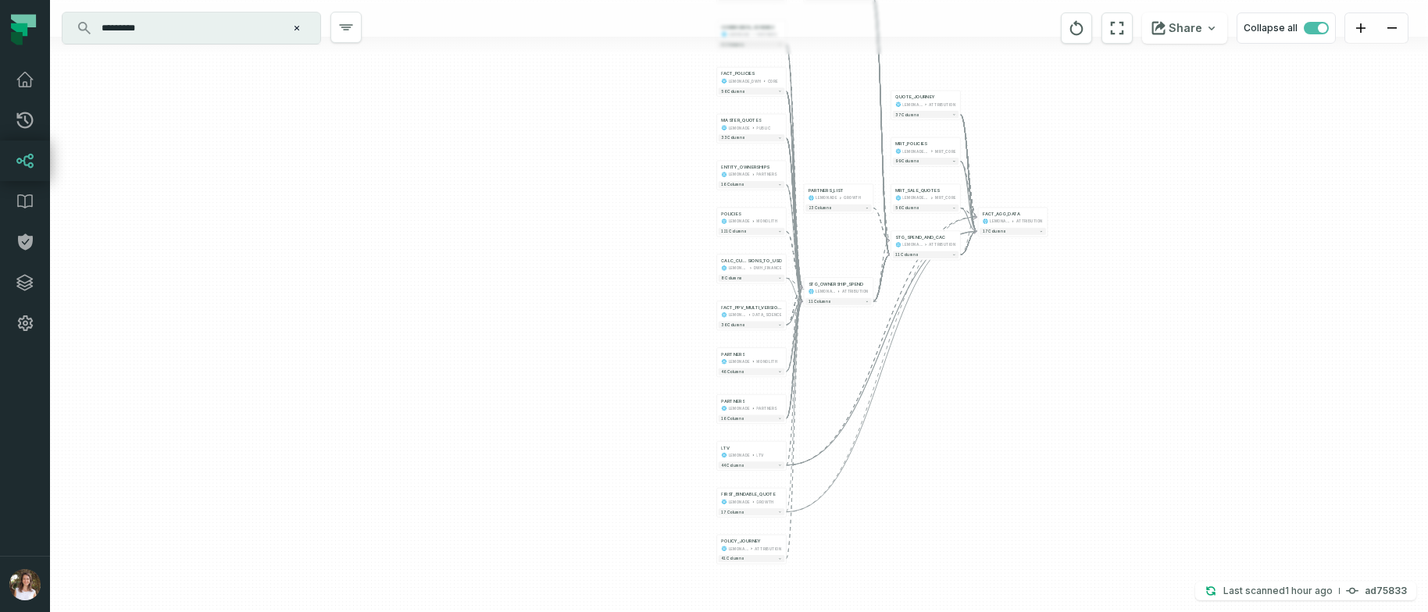
drag, startPoint x: 1001, startPoint y: 503, endPoint x: 1019, endPoint y: 467, distance: 40.2
click at [1017, 461] on div "... COMMISSION_SCHEMES LEMONADE PARTNERS ... 12 columns ... FACT_POLICIES LEMON…" at bounding box center [739, 306] width 1378 height 612
